Goal: Register for event/course

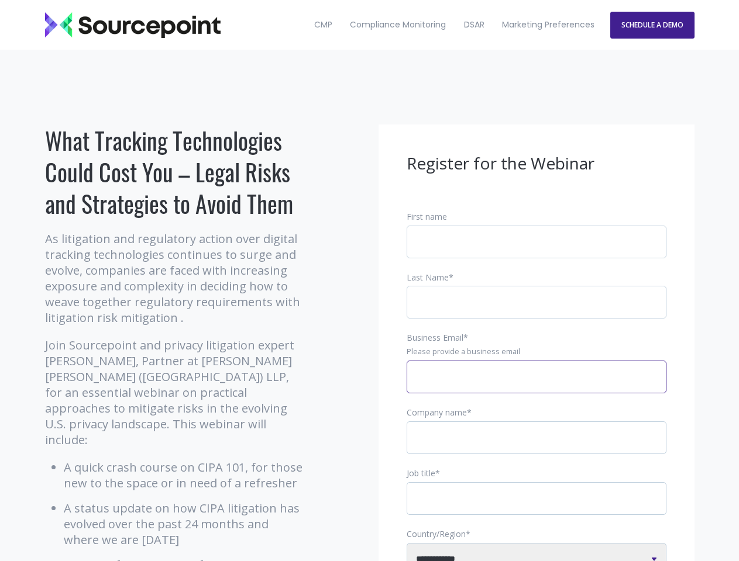
click at [536, 387] on input "Business Email *" at bounding box center [536, 377] width 260 height 33
